Goal: Transaction & Acquisition: Purchase product/service

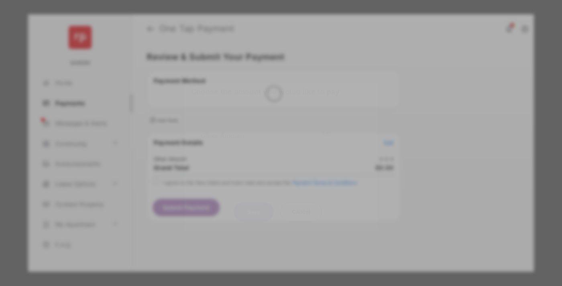
click at [266, 129] on div "Other Amount" at bounding box center [266, 136] width 130 height 14
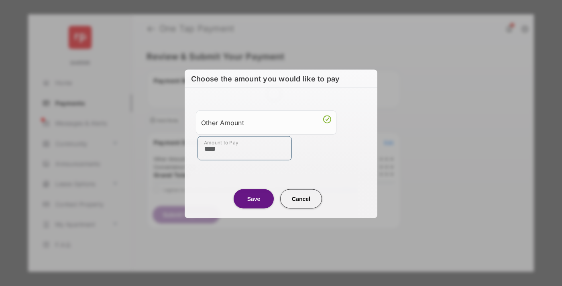
type input "****"
click at [254, 198] on button "Save" at bounding box center [254, 198] width 40 height 19
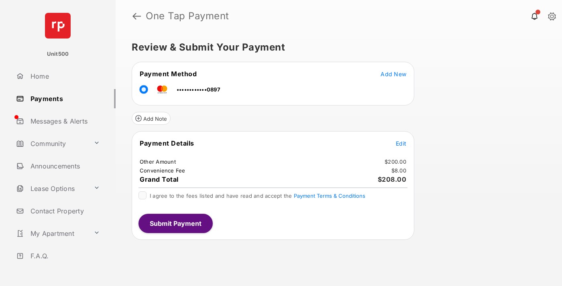
click at [401, 143] on span "Edit" at bounding box center [401, 143] width 10 height 7
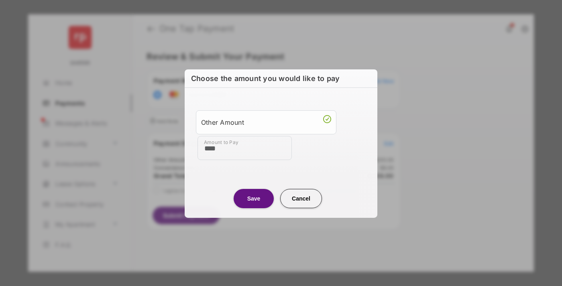
click at [254, 198] on button "Save" at bounding box center [254, 198] width 40 height 19
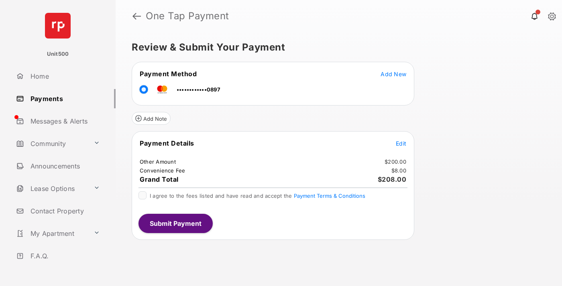
click at [175, 223] on button "Submit Payment" at bounding box center [175, 223] width 74 height 19
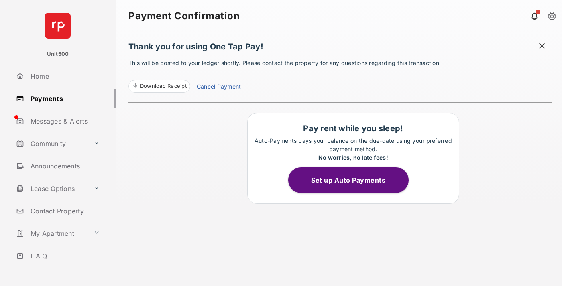
click at [542, 47] on span at bounding box center [542, 47] width 8 height 10
